Goal: Task Accomplishment & Management: Manage account settings

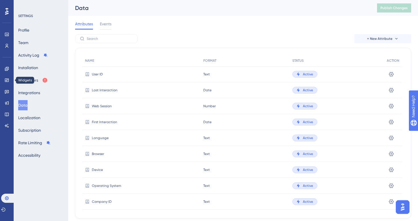
scroll to position [149, 0]
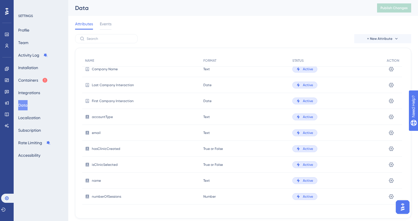
click at [27, 105] on button "Data" at bounding box center [22, 105] width 9 height 10
click at [5, 49] on link at bounding box center [7, 45] width 5 height 9
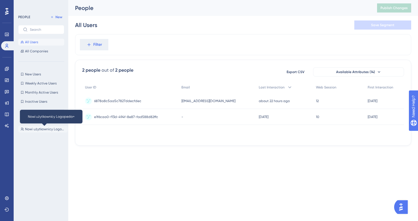
click at [52, 129] on span "Nowi użytkownicy Logopeda+" at bounding box center [45, 129] width 40 height 5
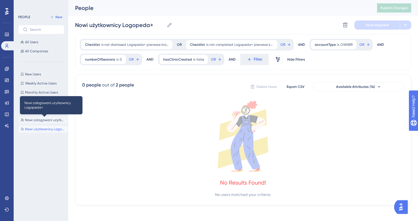
click at [38, 121] on span "Nowi zalogowani użytkownicy Logopeda+" at bounding box center [45, 120] width 40 height 5
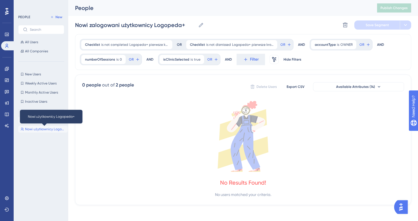
click at [42, 131] on span "Nowi użytkownicy Logopeda+" at bounding box center [45, 129] width 40 height 5
type input "Nowi użytkownicy Logopeda+"
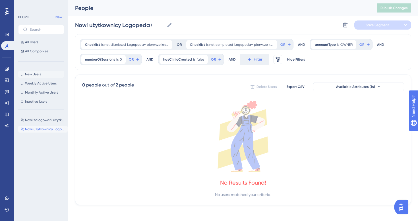
click at [30, 73] on span "New Users" at bounding box center [33, 74] width 16 height 5
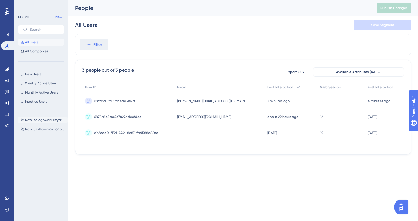
click at [51, 117] on button "Nowi zalogowani użytkownicy Logopeda+ Nowi zalogowani użytkownicy Logopeda+" at bounding box center [43, 120] width 50 height 7
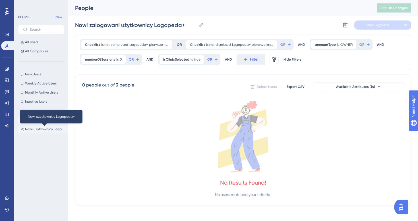
click at [47, 131] on span "Nowi użytkownicy Logopeda+" at bounding box center [45, 129] width 40 height 5
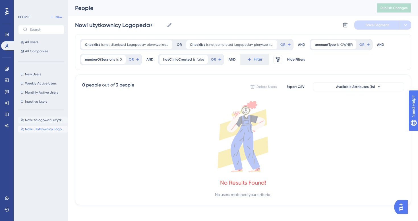
click at [38, 117] on button "Nowi zalogowani użytkownicy Logopeda+ Nowi zalogowani użytkownicy Logopeda+" at bounding box center [43, 120] width 50 height 7
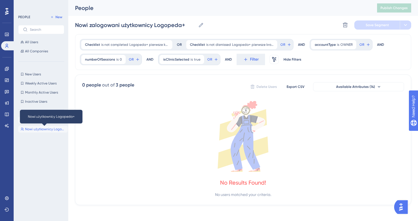
click at [38, 129] on span "Nowi użytkownicy Logopeda+" at bounding box center [45, 129] width 40 height 5
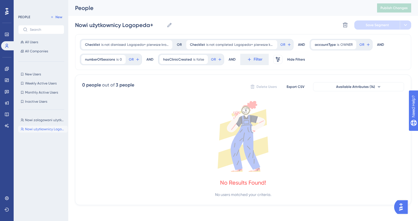
click at [41, 124] on div "Nowi zalogowani użytkownicy Logopeda+ Nowi zalogowani użytkownicy Logopeda+ Now…" at bounding box center [43, 162] width 50 height 96
click at [41, 123] on button "Nowi zalogowani użytkownicy Logopeda+ Nowi zalogowani użytkownicy Logopeda+" at bounding box center [43, 120] width 50 height 7
type input "Nowi zalogowani użytkownicy Logopeda+"
click at [36, 73] on span "New Users" at bounding box center [33, 74] width 16 height 5
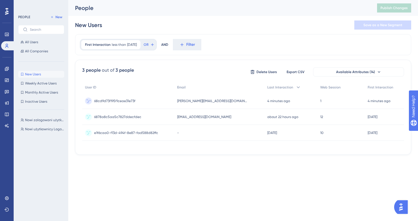
click at [126, 102] on span "68cd9d73f195f1ceae31e73f" at bounding box center [114, 101] width 41 height 5
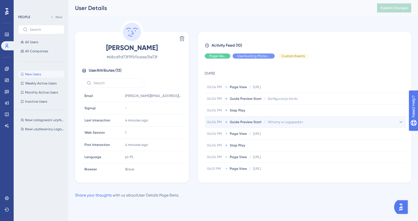
click at [312, 123] on div "06.04 PM Guide Preview Start / Witamy w Logopeda+ Witamy w Logopeda+" at bounding box center [305, 121] width 201 height 11
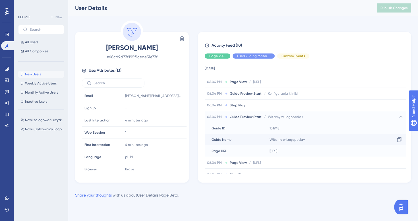
scroll to position [6, 0]
click at [299, 143] on div "Witamy w Logopeda+ Copy Witamy w Logopeda+" at bounding box center [336, 138] width 139 height 11
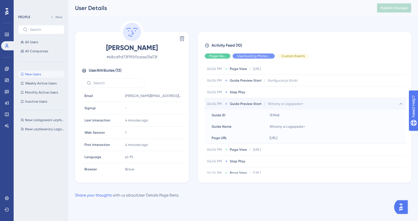
click at [288, 102] on span "Witamy w Logopeda+" at bounding box center [286, 104] width 36 height 5
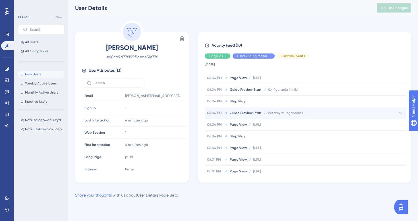
scroll to position [0, 0]
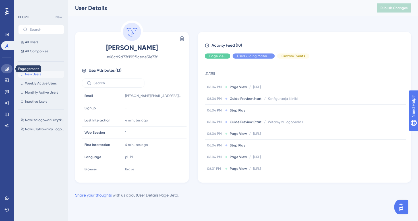
click at [9, 69] on icon at bounding box center [7, 69] width 5 height 5
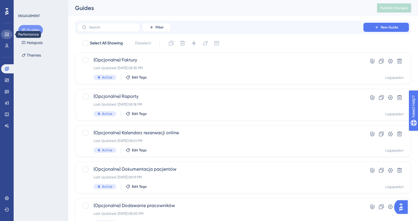
click at [5, 34] on icon at bounding box center [7, 34] width 5 height 5
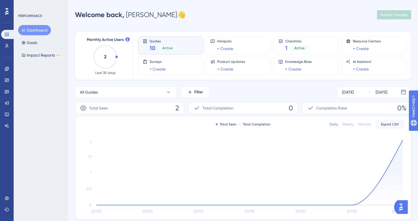
click at [6, 75] on div "Engagement Widgets Feedback Product Updates Knowledge Base AI Assistant" at bounding box center [6, 97] width 11 height 66
click at [7, 70] on icon at bounding box center [7, 69] width 5 height 5
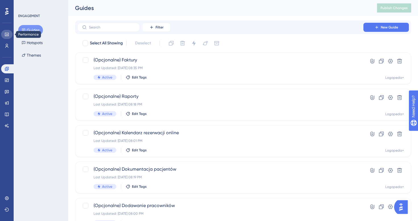
click at [9, 39] on link at bounding box center [6, 34] width 11 height 9
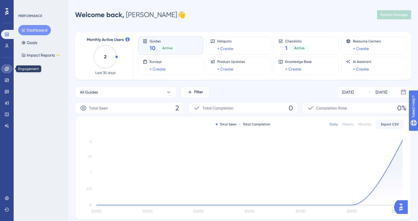
click at [7, 69] on icon at bounding box center [7, 69] width 4 height 4
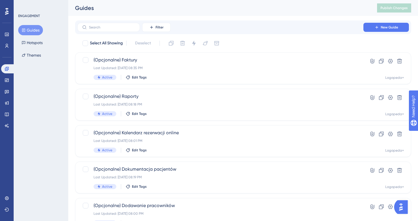
click at [32, 30] on button "Guides" at bounding box center [30, 30] width 25 height 10
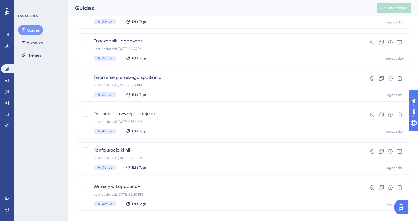
scroll to position [209, 0]
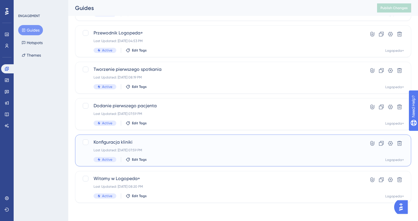
click at [162, 147] on div "Konfiguracja kliniki Last Updated: [DATE] 07:59 PM Active Edit Tags" at bounding box center [221, 150] width 254 height 23
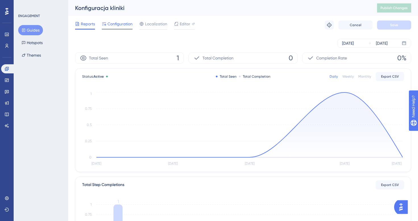
click at [126, 30] on div "Reports Configuration Localization Editor Troubleshoot Cancel Save" at bounding box center [243, 25] width 336 height 18
click at [111, 28] on div "Configuration" at bounding box center [117, 24] width 31 height 9
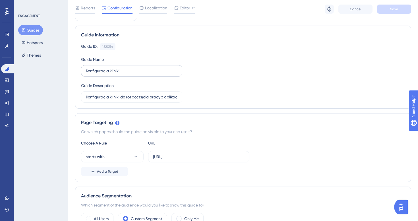
scroll to position [35, 0]
click at [204, 157] on input "[URL]" at bounding box center [199, 156] width 92 height 6
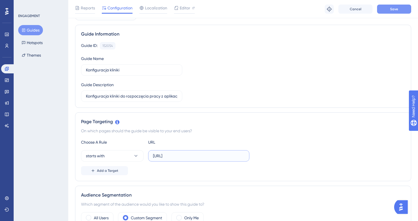
type input "[URL]"
click at [398, 11] on button "Save" at bounding box center [394, 9] width 34 height 9
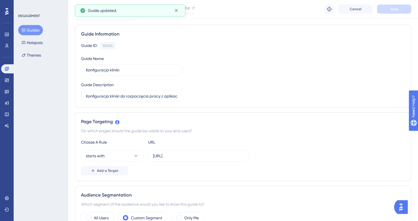
scroll to position [0, 0]
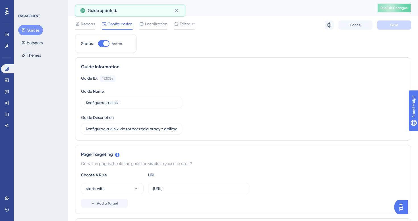
click at [395, 8] on span "Publish Changes" at bounding box center [394, 8] width 27 height 5
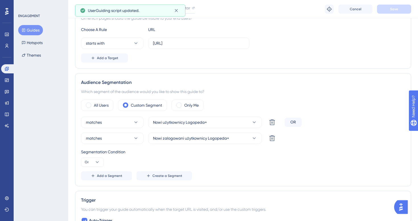
scroll to position [210, 0]
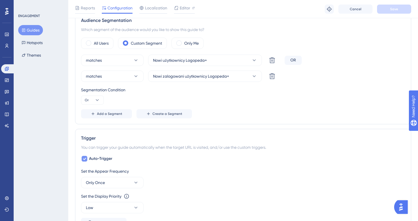
click at [86, 158] on icon at bounding box center [84, 159] width 3 height 2
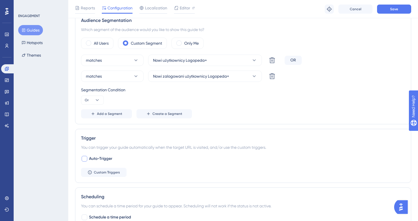
click at [83, 160] on div at bounding box center [85, 159] width 6 height 6
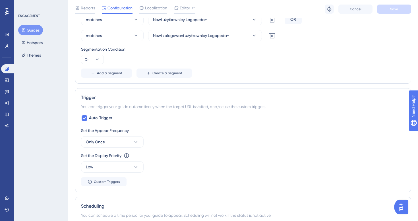
scroll to position [254, 0]
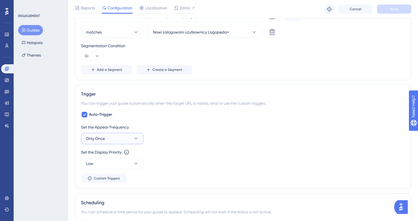
click at [135, 137] on icon at bounding box center [136, 139] width 6 height 6
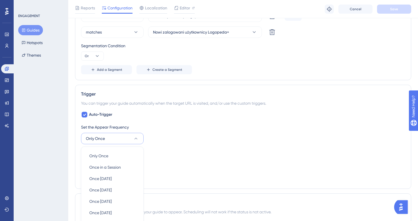
scroll to position [333, 0]
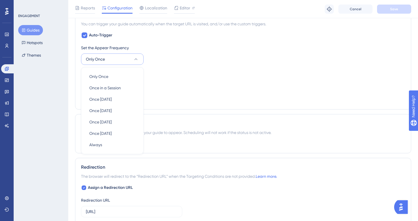
click at [163, 70] on div "Set the Display Priority This option will set the display priority between auto…" at bounding box center [243, 72] width 324 height 7
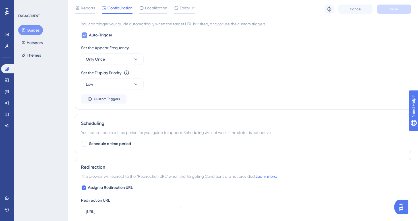
click at [81, 33] on div at bounding box center [84, 35] width 7 height 7
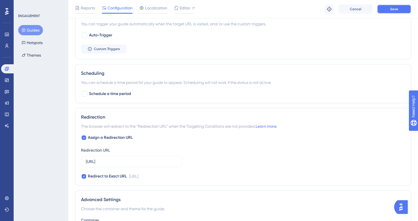
click at [398, 11] on button "Save" at bounding box center [394, 9] width 34 height 9
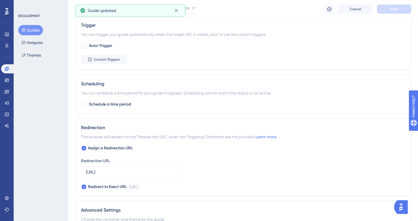
scroll to position [321, 0]
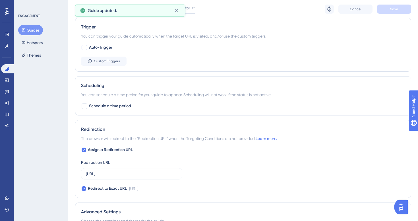
click at [96, 47] on span "Auto-Trigger" at bounding box center [100, 47] width 23 height 7
checkbox input "true"
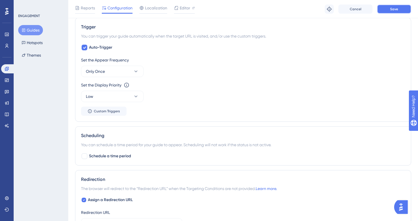
click at [397, 11] on button "Save" at bounding box center [394, 9] width 34 height 9
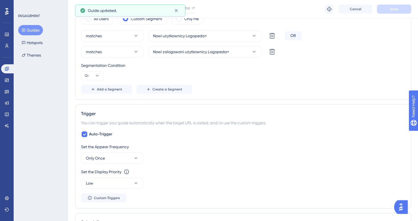
scroll to position [0, 0]
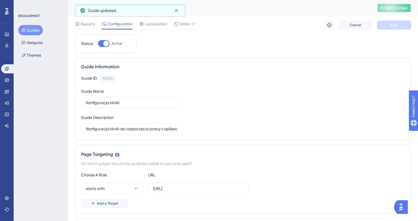
click at [398, 9] on span "Publish Changes" at bounding box center [394, 8] width 27 height 5
click at [177, 11] on icon at bounding box center [177, 11] width 6 height 6
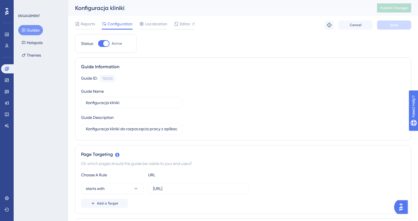
click at [178, 31] on div "Reports Configuration Localization Editor Troubleshoot Cancel Save" at bounding box center [243, 25] width 336 height 18
